Goal: Task Accomplishment & Management: Manage account settings

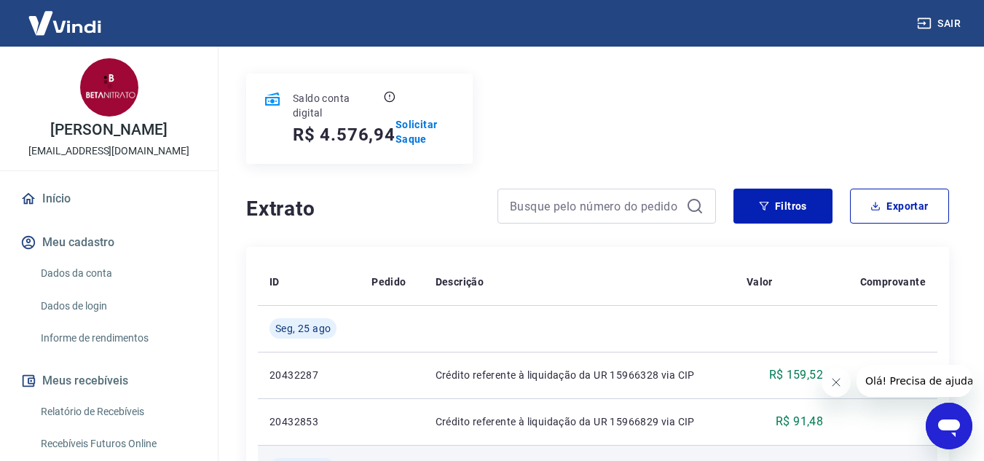
scroll to position [146, 0]
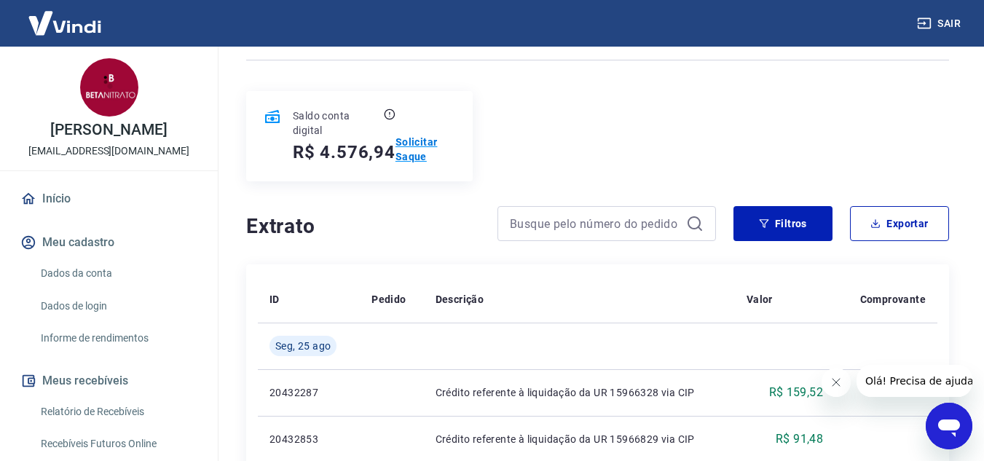
click at [400, 152] on p "Solicitar Saque" at bounding box center [426, 149] width 60 height 29
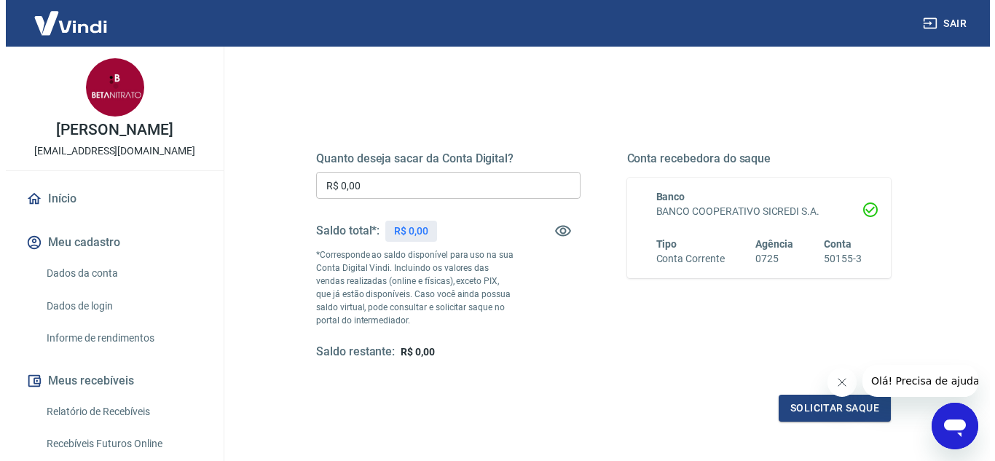
scroll to position [146, 0]
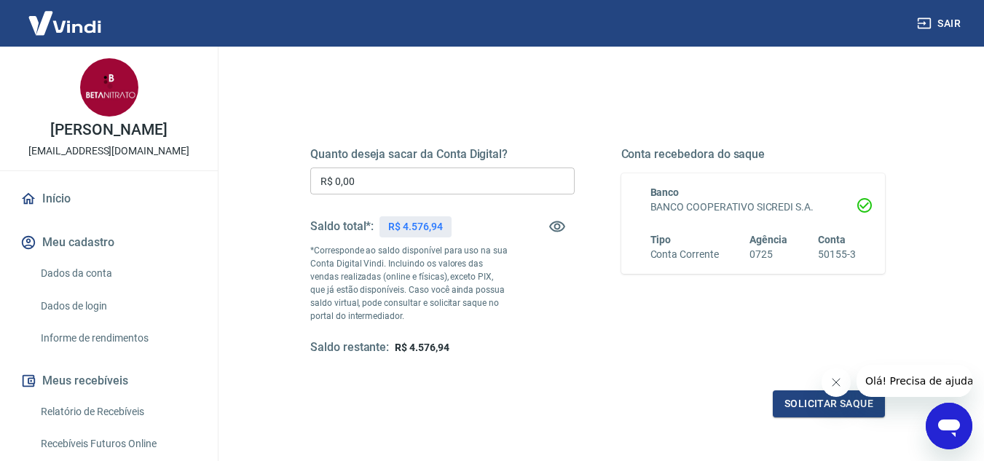
click at [406, 170] on input "R$ 0,00" at bounding box center [442, 181] width 264 height 27
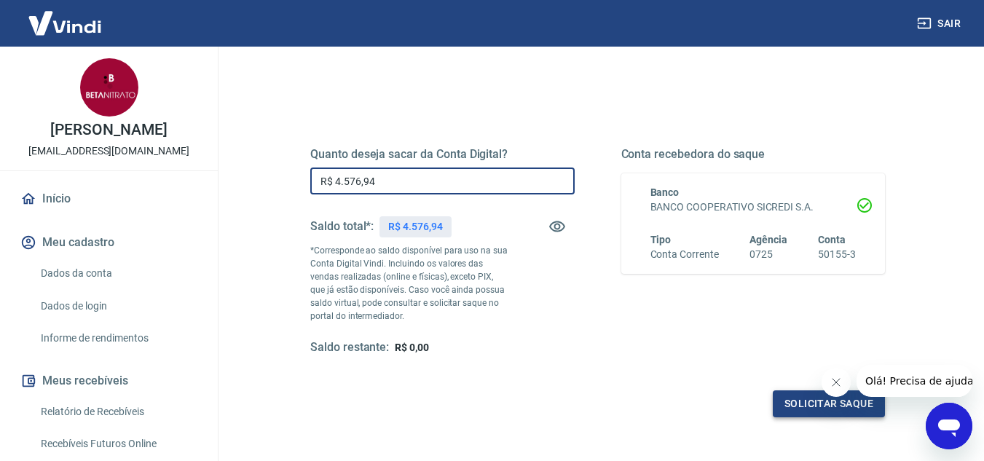
type input "R$ 4.576,94"
click at [797, 398] on button "Solicitar saque" at bounding box center [829, 403] width 112 height 27
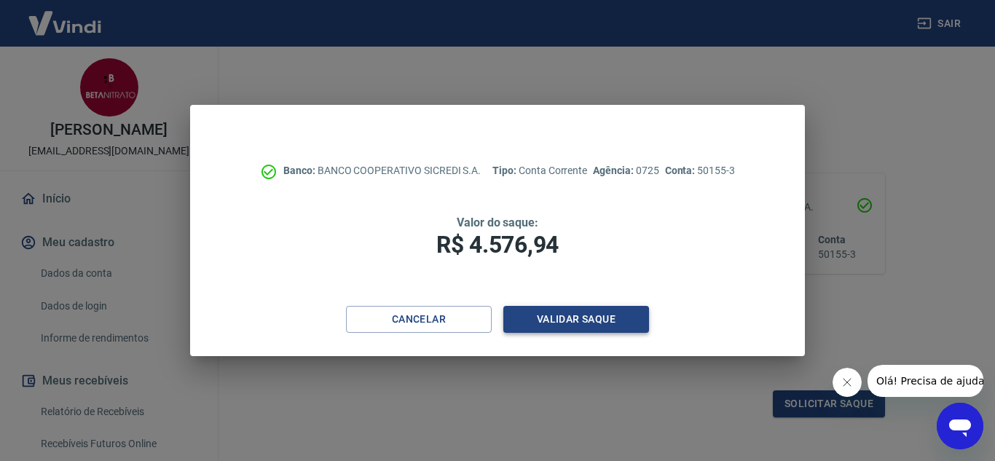
click at [562, 326] on button "Validar saque" at bounding box center [576, 319] width 146 height 27
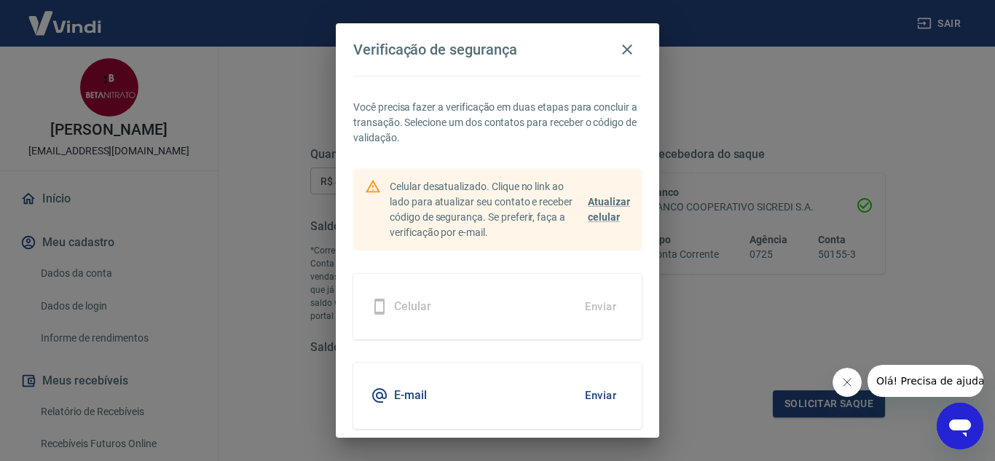
click at [600, 407] on button "Enviar" at bounding box center [600, 395] width 47 height 31
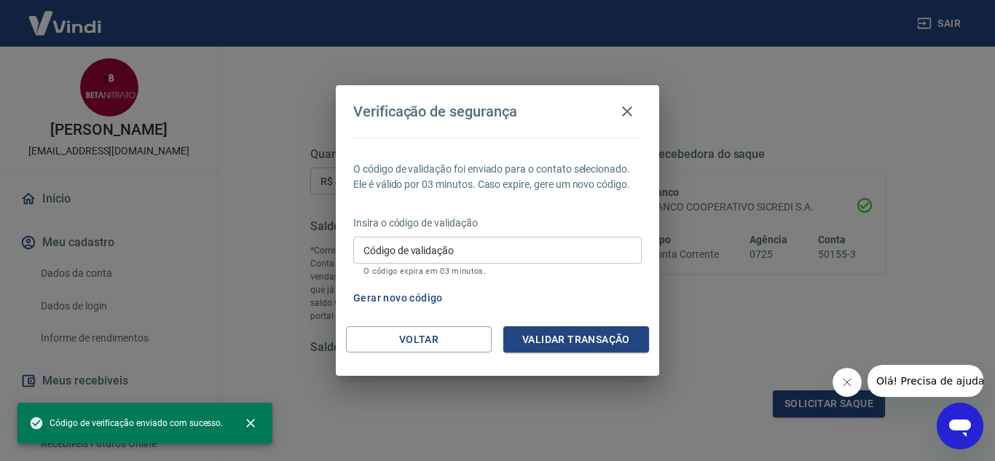
click at [592, 388] on div "Verificação de segurança O código de validação foi enviado para o contato selec…" at bounding box center [497, 230] width 995 height 461
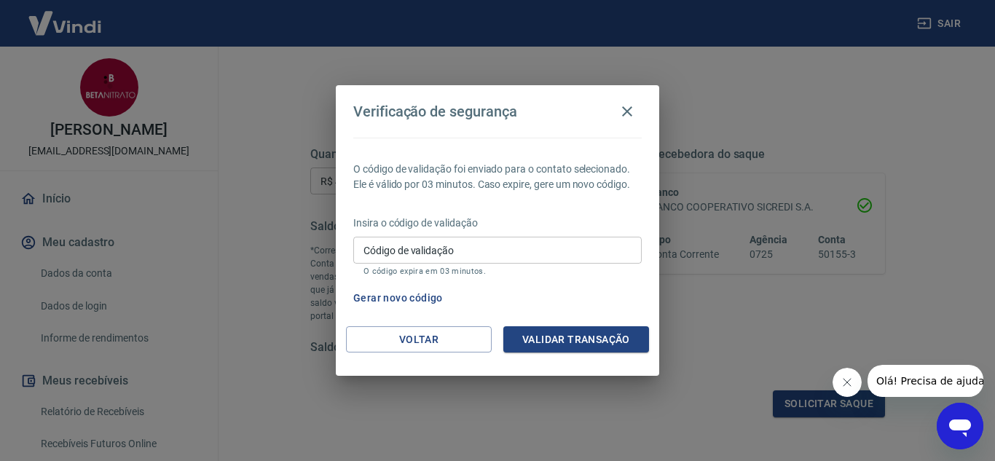
click at [478, 256] on input "Código de validação" at bounding box center [497, 250] width 288 height 27
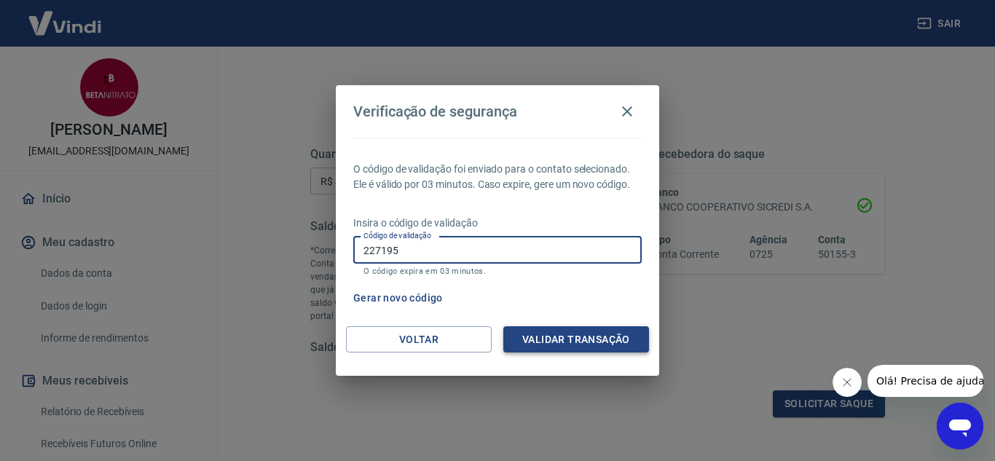
type input "227195"
click at [557, 337] on button "Validar transação" at bounding box center [576, 339] width 146 height 27
